Goal: Transaction & Acquisition: Subscribe to service/newsletter

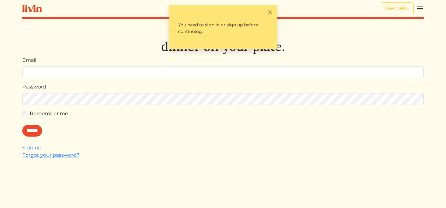
type input "*"
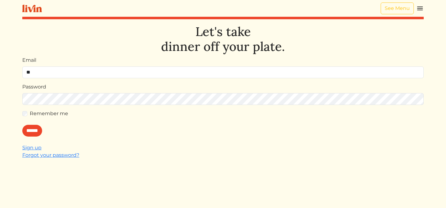
type input "**********"
click at [33, 131] on input "******" at bounding box center [32, 131] width 20 height 12
click at [33, 147] on link "Sign up" at bounding box center [31, 147] width 19 height 6
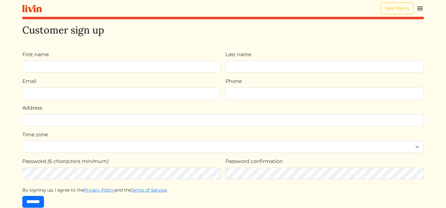
click at [126, 67] on input "First name" at bounding box center [121, 67] width 198 height 12
type input "*******"
type input "*****"
type input "**********"
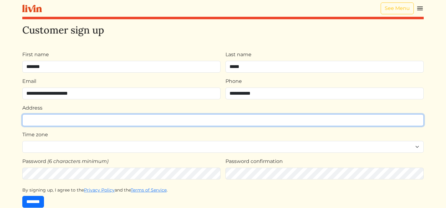
type input "**********"
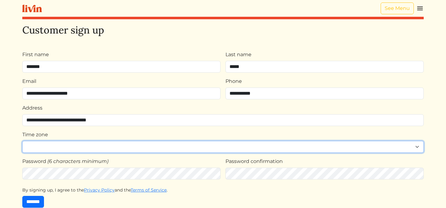
click at [76, 145] on select "**********" at bounding box center [222, 147] width 401 height 12
select select "**********"
click at [22, 141] on select "**********" at bounding box center [222, 147] width 401 height 12
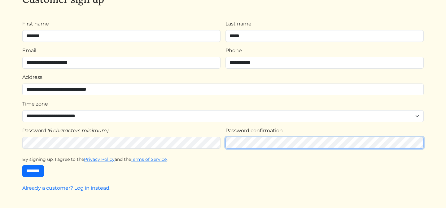
scroll to position [39, 0]
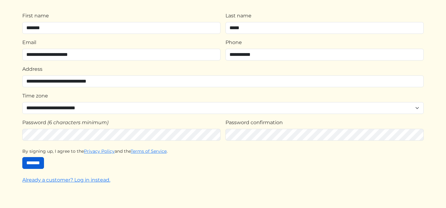
click at [35, 162] on input "*******" at bounding box center [33, 163] width 22 height 12
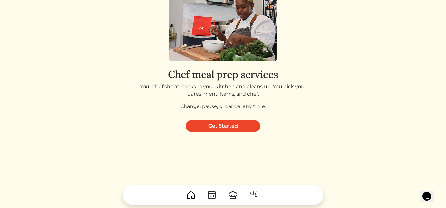
scroll to position [91, 0]
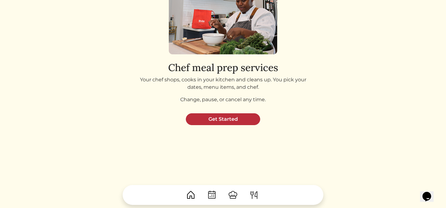
click at [225, 120] on link "Get Started" at bounding box center [223, 119] width 74 height 12
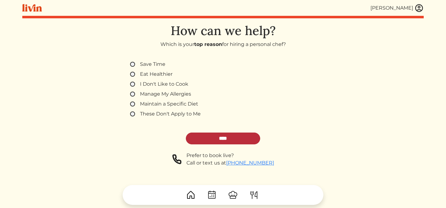
click at [219, 141] on input "****" at bounding box center [223, 138] width 74 height 12
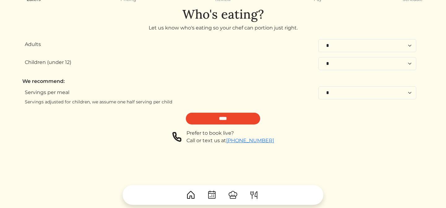
scroll to position [35, 0]
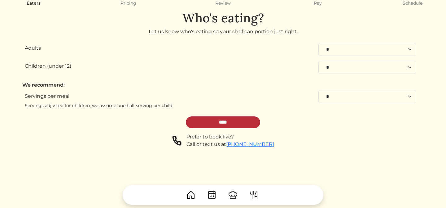
click at [237, 122] on input "****" at bounding box center [223, 122] width 74 height 12
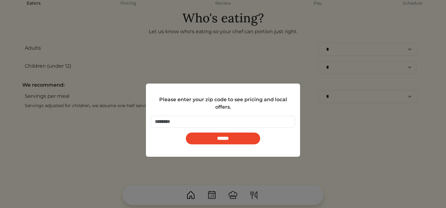
scroll to position [0, 0]
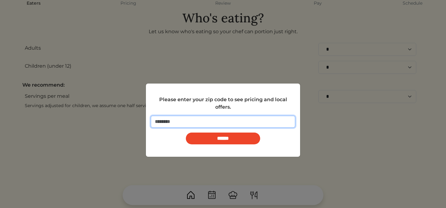
click at [237, 122] on input "number" at bounding box center [223, 122] width 144 height 12
type input "*****"
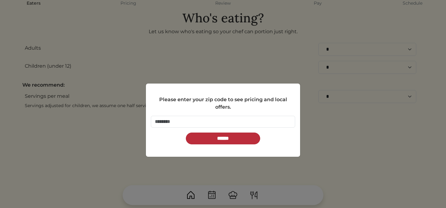
click at [239, 136] on input "******" at bounding box center [223, 138] width 74 height 12
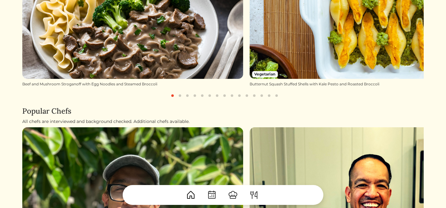
scroll to position [168, 0]
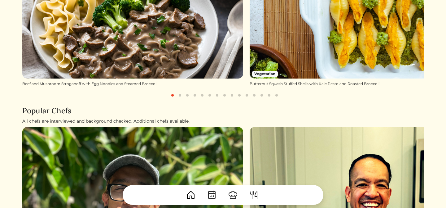
click at [180, 97] on button "button" at bounding box center [179, 94] width 7 height 7
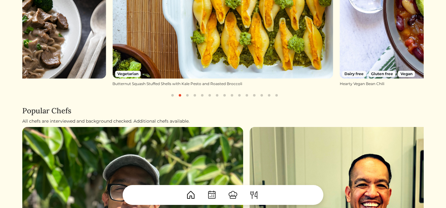
click at [188, 96] on button "button" at bounding box center [187, 94] width 7 height 7
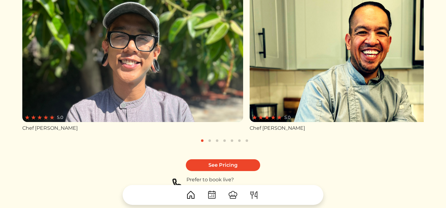
scroll to position [325, 0]
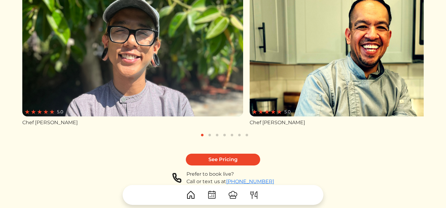
click at [210, 135] on button "button" at bounding box center [209, 134] width 7 height 7
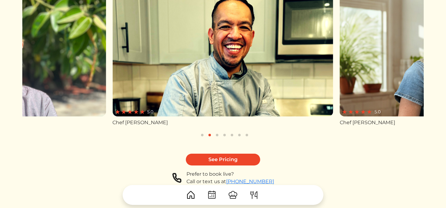
click at [216, 136] on button "button" at bounding box center [216, 134] width 7 height 7
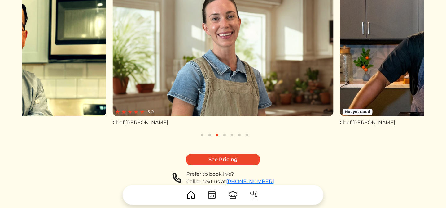
click at [224, 135] on button "button" at bounding box center [224, 134] width 7 height 7
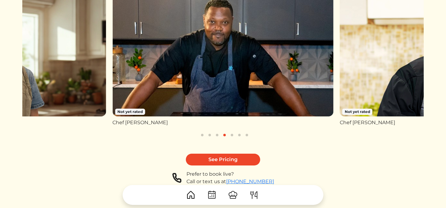
click at [231, 135] on button "button" at bounding box center [231, 134] width 7 height 7
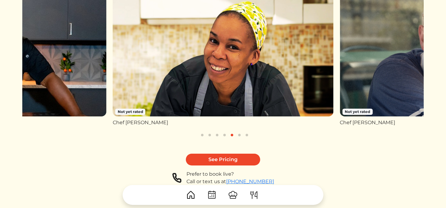
click at [238, 135] on button "button" at bounding box center [239, 134] width 7 height 7
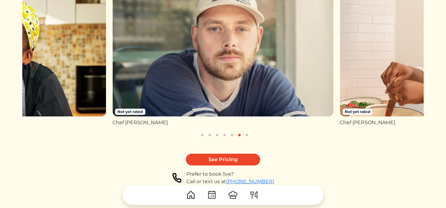
click at [246, 135] on button "button" at bounding box center [246, 134] width 7 height 7
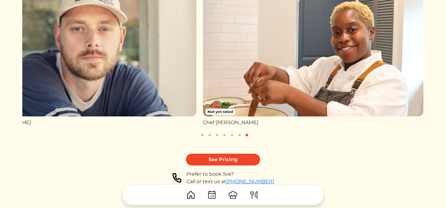
click at [240, 135] on button "button" at bounding box center [239, 134] width 7 height 7
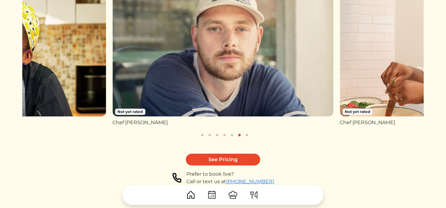
click at [232, 135] on button "button" at bounding box center [231, 134] width 7 height 7
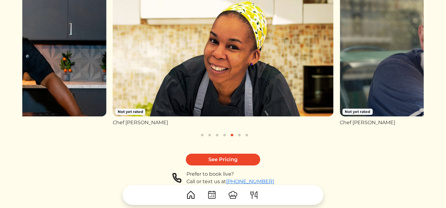
click at [225, 135] on button "button" at bounding box center [224, 134] width 7 height 7
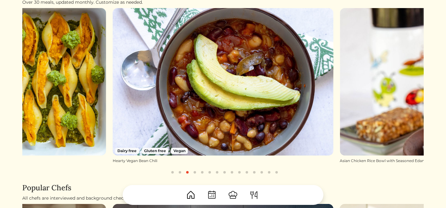
scroll to position [90, 0]
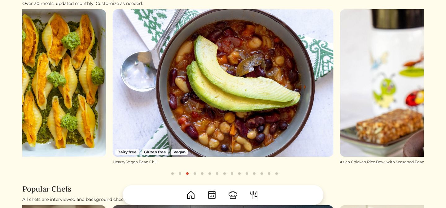
click at [196, 174] on button "button" at bounding box center [194, 172] width 7 height 7
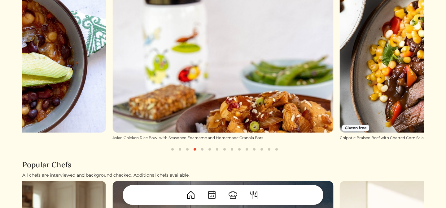
scroll to position [117, 0]
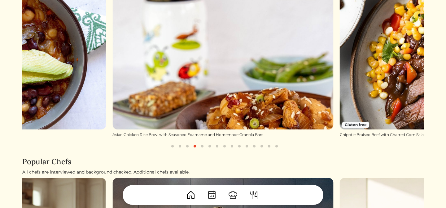
click at [204, 146] on button "button" at bounding box center [202, 145] width 7 height 7
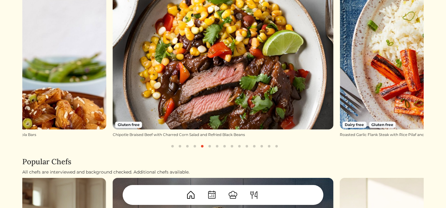
click at [210, 146] on button "button" at bounding box center [209, 145] width 7 height 7
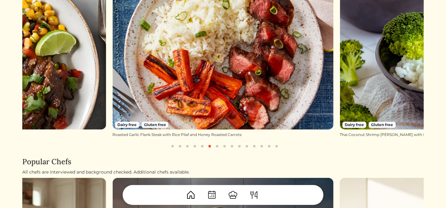
click at [217, 146] on button "button" at bounding box center [216, 145] width 7 height 7
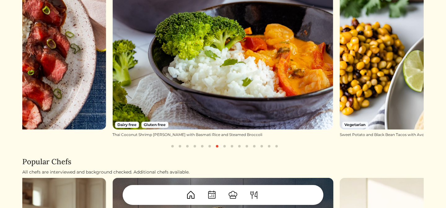
click at [224, 146] on button "button" at bounding box center [224, 145] width 7 height 7
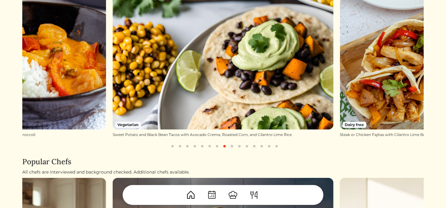
click at [232, 146] on button "button" at bounding box center [231, 145] width 7 height 7
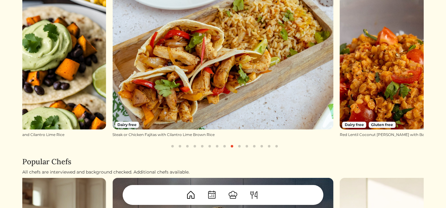
click at [239, 146] on button "button" at bounding box center [239, 145] width 7 height 7
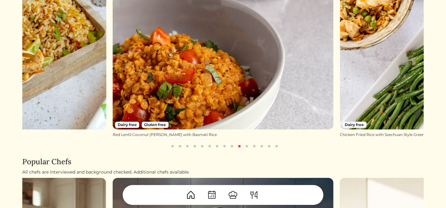
click at [246, 146] on button "button" at bounding box center [246, 145] width 7 height 7
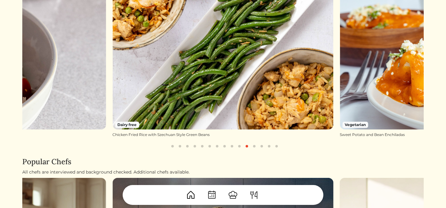
click at [255, 145] on button "button" at bounding box center [254, 145] width 7 height 7
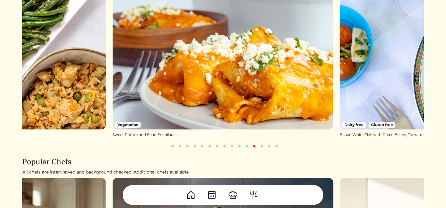
click at [262, 145] on button "button" at bounding box center [261, 145] width 7 height 7
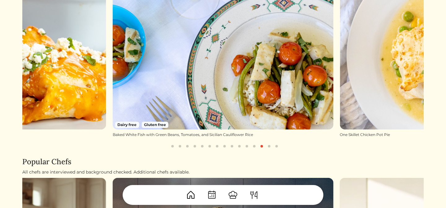
click at [267, 145] on button "button" at bounding box center [268, 145] width 7 height 7
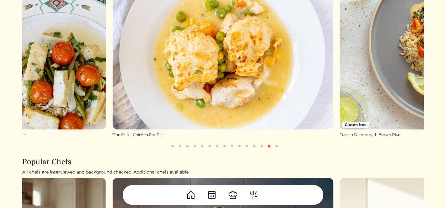
click at [275, 145] on button "button" at bounding box center [276, 145] width 7 height 7
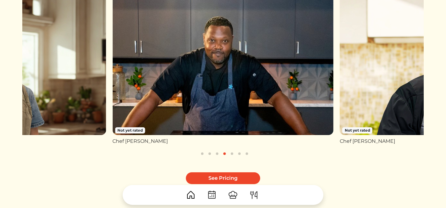
scroll to position [310, 0]
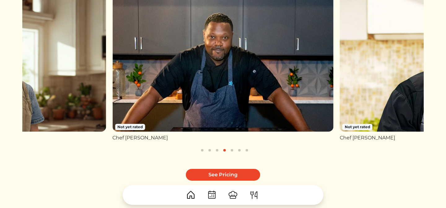
click at [234, 194] on img at bounding box center [233, 195] width 10 height 10
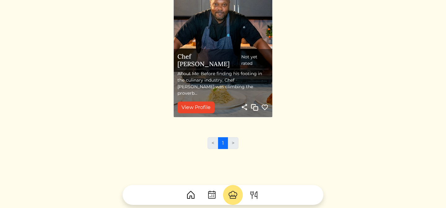
scroll to position [417, 0]
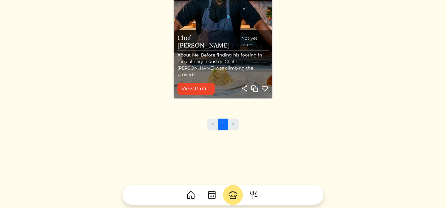
click at [233, 124] on li ">" at bounding box center [233, 124] width 11 height 12
click at [255, 194] on img at bounding box center [254, 195] width 10 height 10
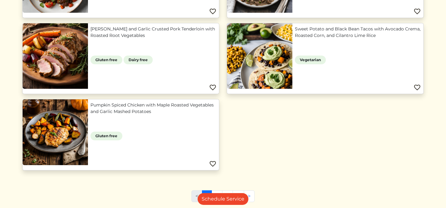
scroll to position [634, 0]
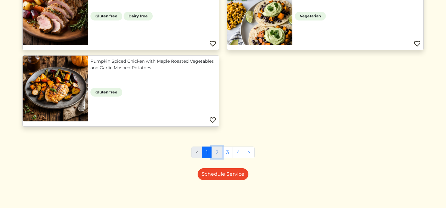
click at [217, 152] on link "2" at bounding box center [217, 152] width 11 height 12
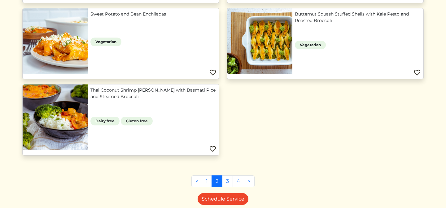
scroll to position [617, 0]
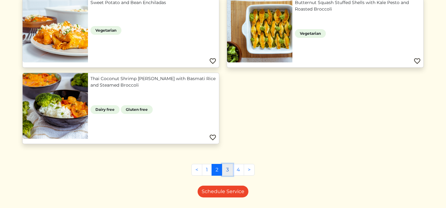
click at [229, 170] on link "3" at bounding box center [227, 170] width 11 height 12
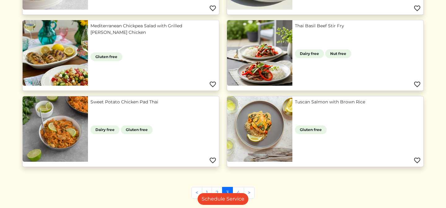
scroll to position [312, 0]
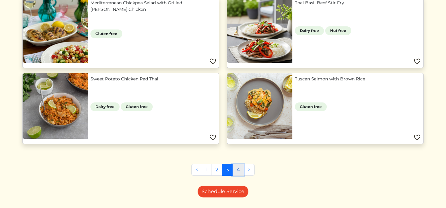
click at [238, 170] on link "4" at bounding box center [238, 170] width 11 height 12
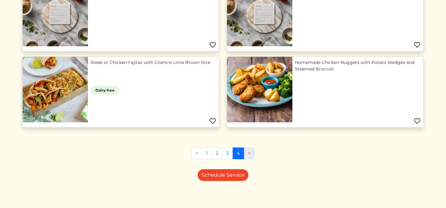
scroll to position [102, 0]
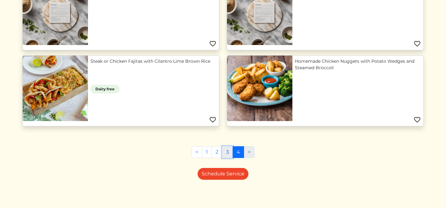
click at [227, 151] on link "3" at bounding box center [227, 152] width 11 height 12
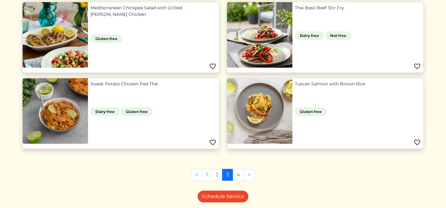
scroll to position [310, 0]
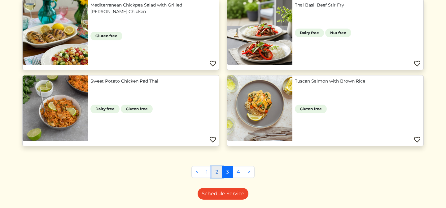
click at [218, 171] on link "2" at bounding box center [217, 172] width 11 height 12
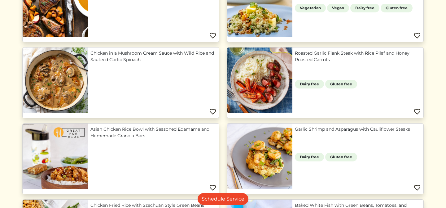
scroll to position [265, 0]
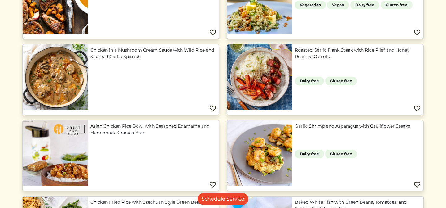
click at [135, 53] on link "Chicken in a Mushroom Cream Sauce with Wild Rice and Sauteed Garlic Spinach" at bounding box center [153, 53] width 126 height 13
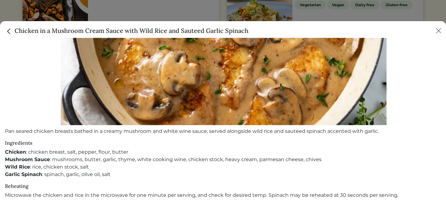
scroll to position [134, 0]
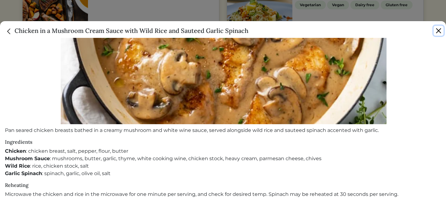
click at [439, 30] on button "Close" at bounding box center [439, 31] width 10 height 10
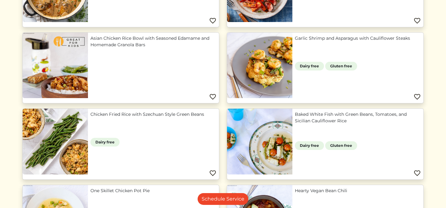
scroll to position [355, 0]
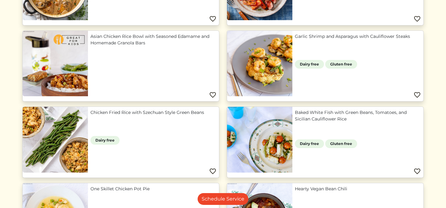
click at [129, 43] on link "Asian Chicken Rice Bowl with Seasoned Edamame and Homemade Granola Bars" at bounding box center [153, 39] width 126 height 13
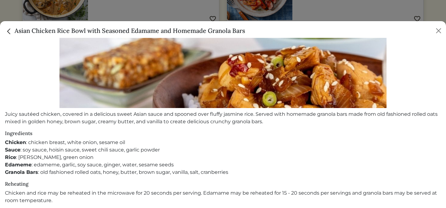
scroll to position [167, 0]
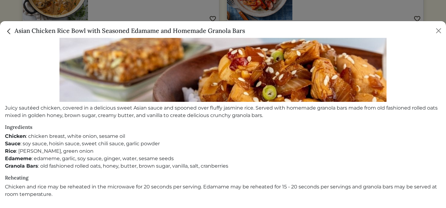
click at [10, 31] on img "Close" at bounding box center [9, 31] width 8 height 8
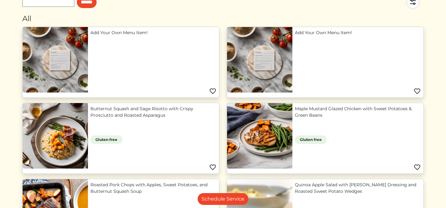
scroll to position [0, 0]
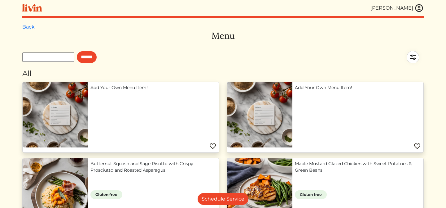
click at [139, 91] on link "Add Your Own Menu Item!" at bounding box center [153, 87] width 126 height 7
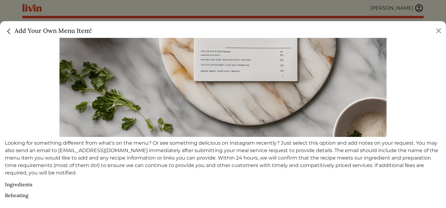
scroll to position [132, 0]
click at [440, 31] on button "Close" at bounding box center [439, 31] width 10 height 10
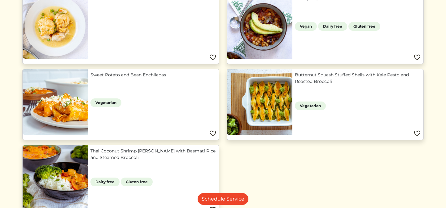
scroll to position [634, 0]
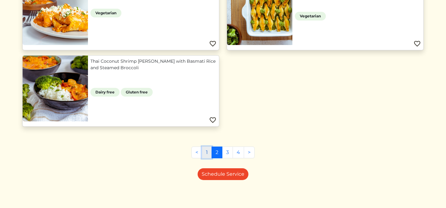
click at [207, 151] on link "1" at bounding box center [207, 152] width 10 height 12
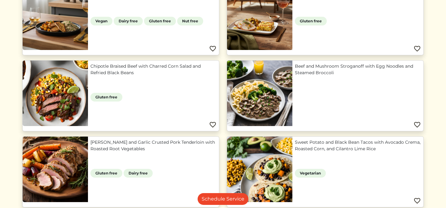
scroll to position [475, 0]
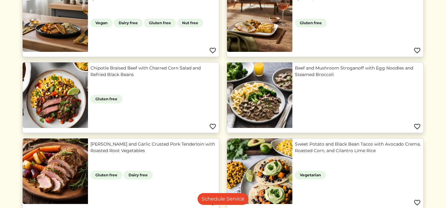
click at [131, 73] on link "Chipotle Braised Beef with Charred Corn Salad and Refried Black Beans" at bounding box center [153, 71] width 126 height 13
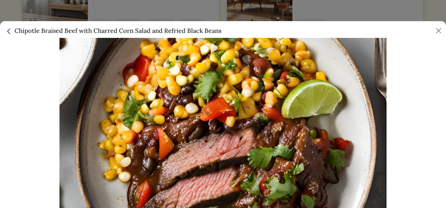
scroll to position [41, 0]
